Goal: Check status: Check status

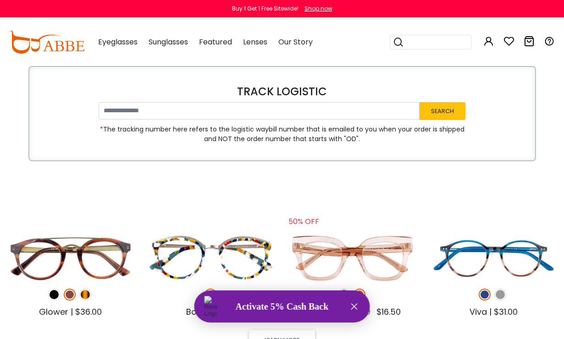
scroll to position [2, 0]
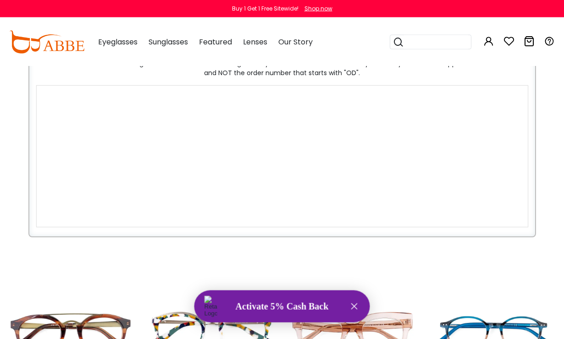
type input "**********"
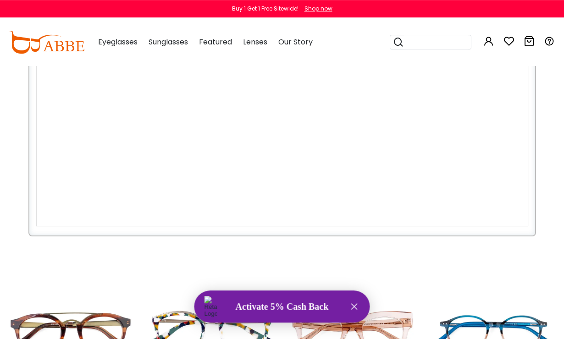
scroll to position [149, 0]
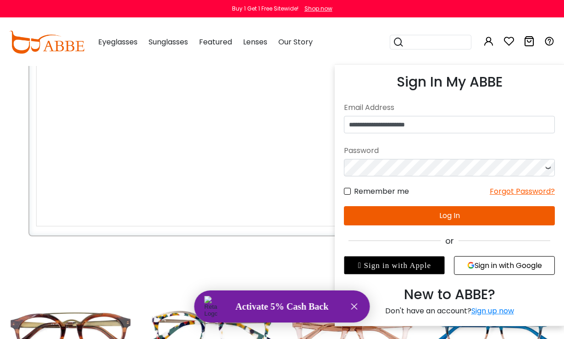
click at [428, 216] on button "Log In" at bounding box center [449, 215] width 211 height 19
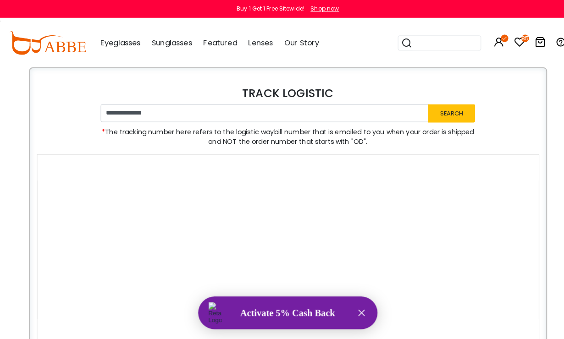
scroll to position [1, 0]
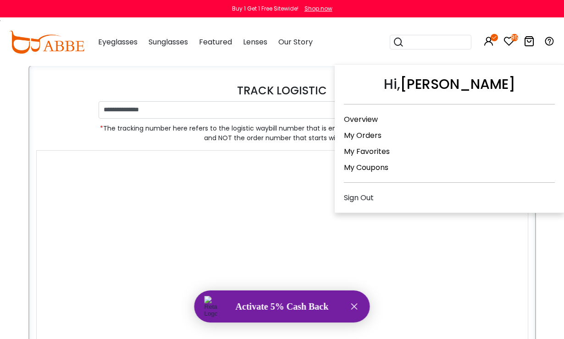
click at [355, 133] on link "My Orders" at bounding box center [363, 135] width 38 height 11
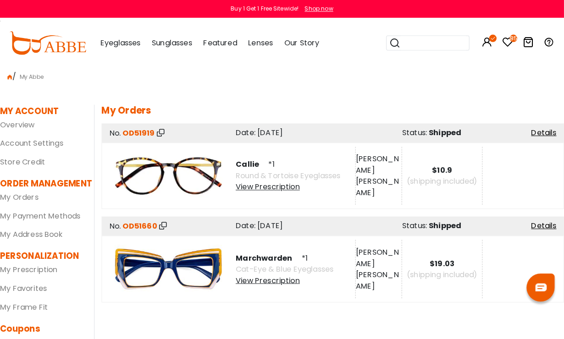
scroll to position [1, 0]
